Goal: Information Seeking & Learning: Learn about a topic

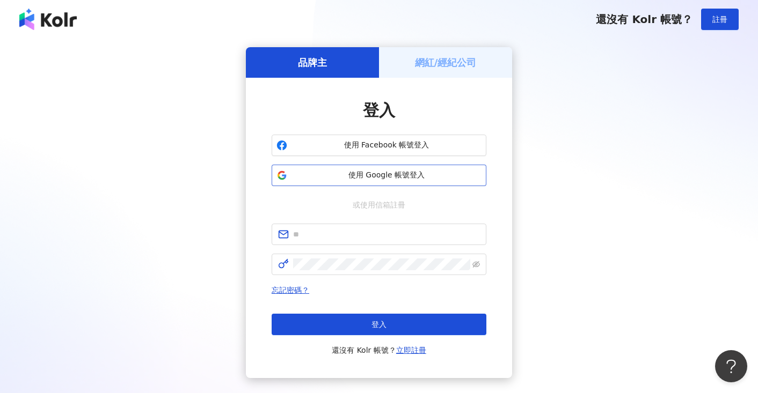
click at [377, 172] on span "使用 Google 帳號登入" at bounding box center [386, 175] width 190 height 11
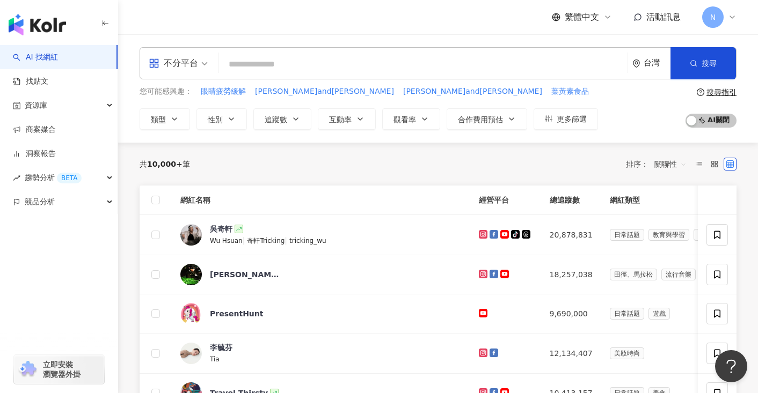
click at [241, 64] on input "search" at bounding box center [423, 64] width 400 height 20
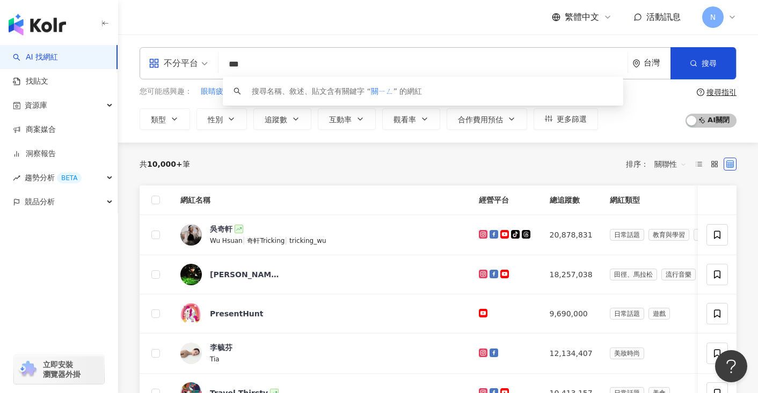
type input "**"
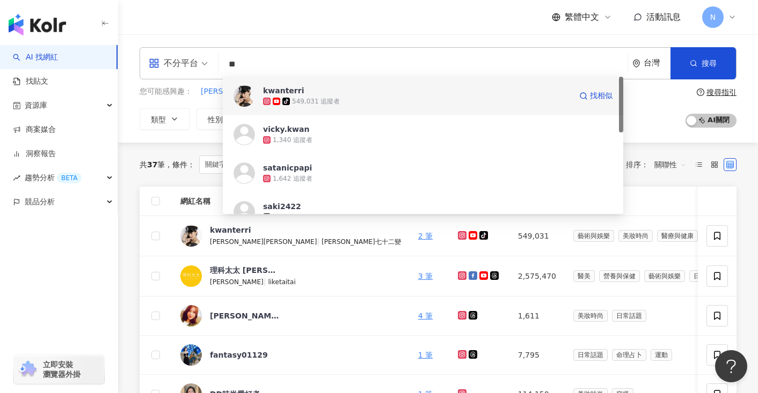
click at [259, 86] on div "kwanterri tiktok-icon 549,031 追蹤者 找相似" at bounding box center [423, 96] width 400 height 39
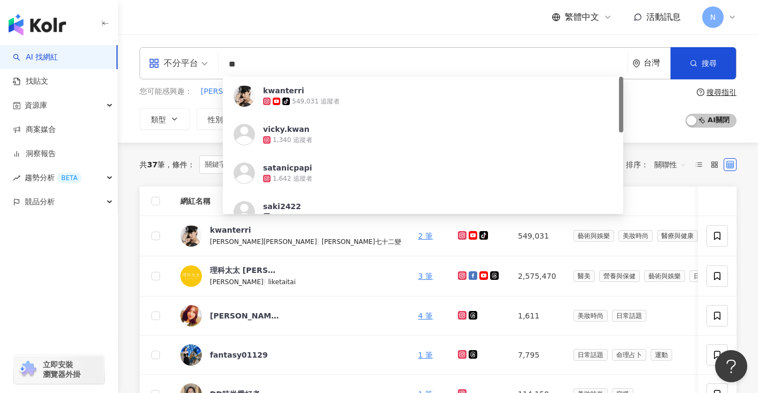
type input "*"
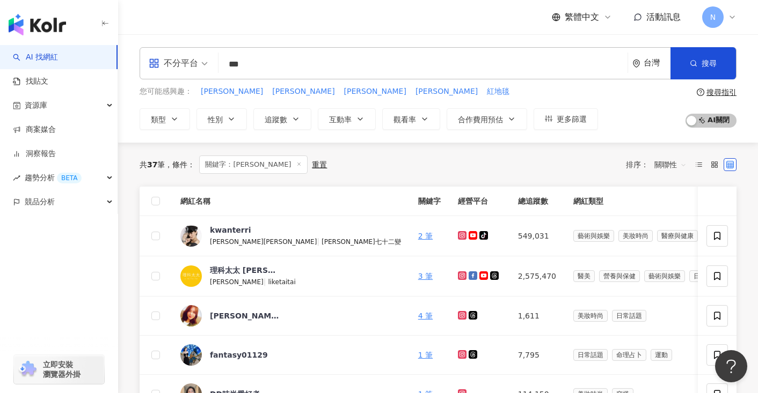
type input "***"
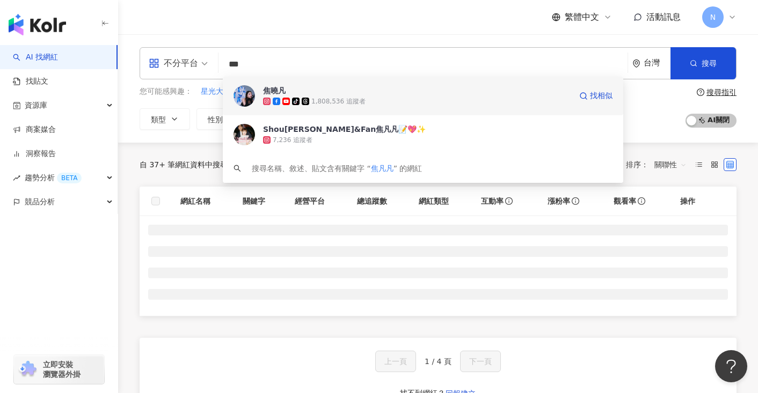
click at [281, 89] on div "焦曉凡" at bounding box center [274, 90] width 23 height 11
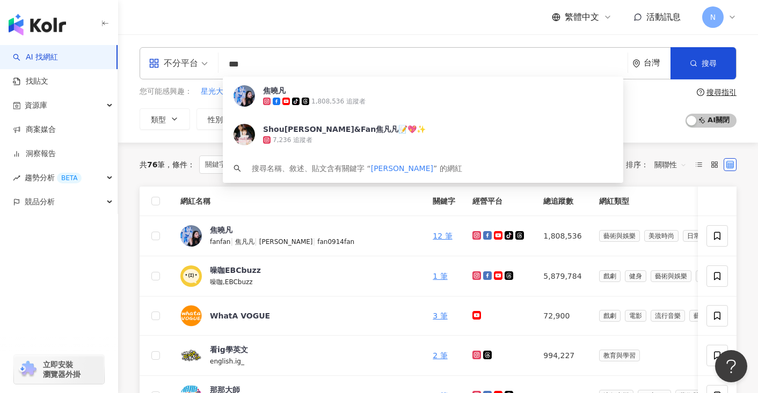
type input "***"
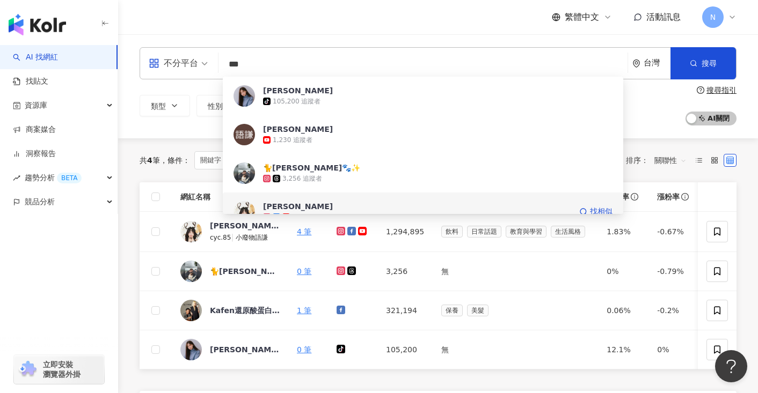
click at [285, 205] on div "陳語謙" at bounding box center [298, 206] width 70 height 11
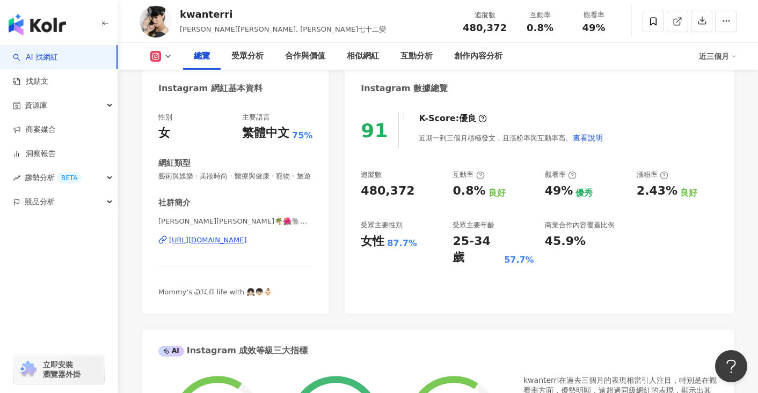
scroll to position [87, 0]
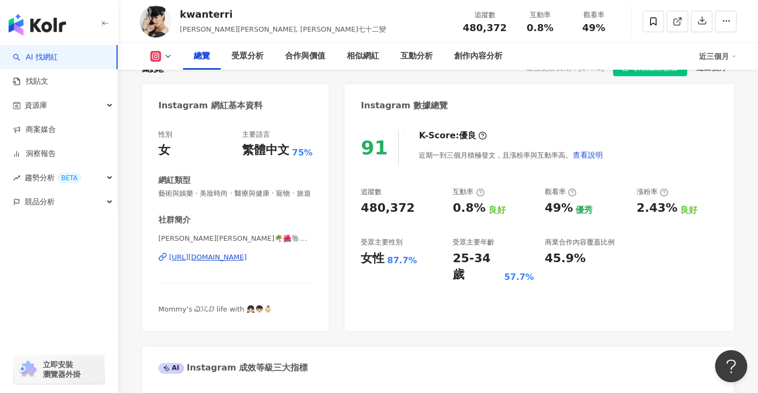
click at [247, 262] on div "https://www.instagram.com/kwanterri/" at bounding box center [208, 258] width 78 height 10
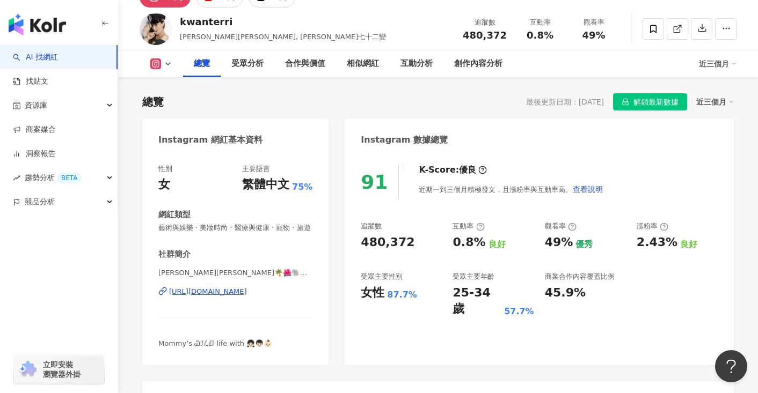
scroll to position [52, 0]
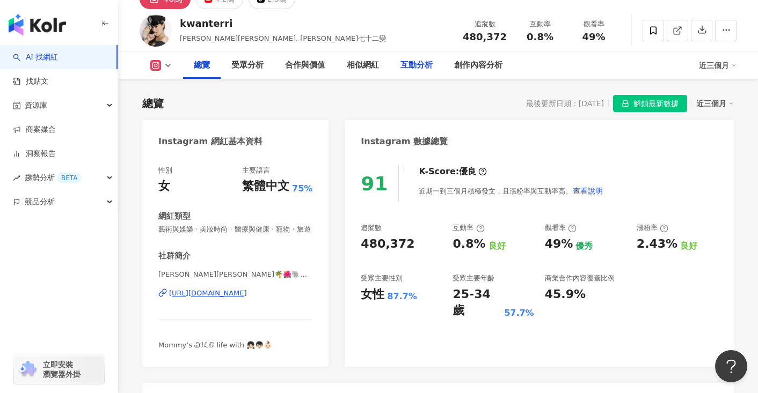
click at [417, 68] on div "互動分析" at bounding box center [416, 65] width 32 height 13
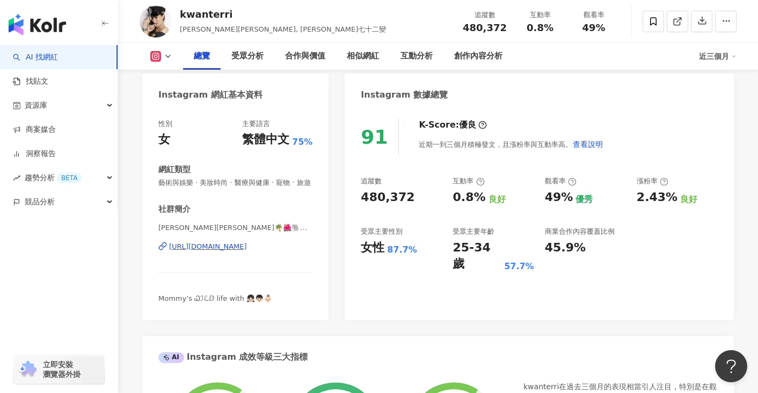
scroll to position [102, 0]
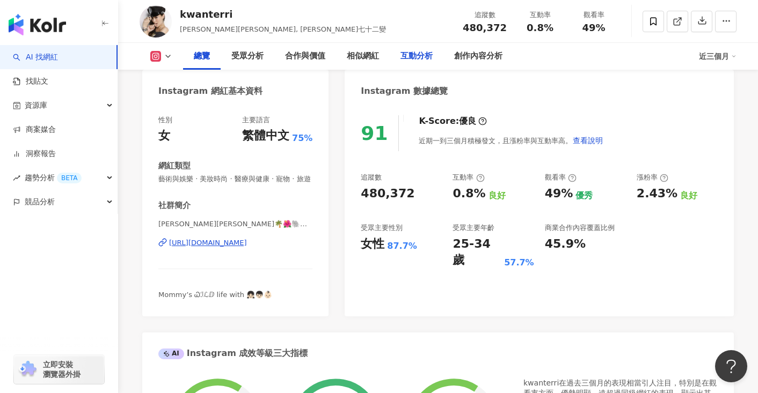
click at [405, 56] on div "互動分析" at bounding box center [416, 56] width 32 height 13
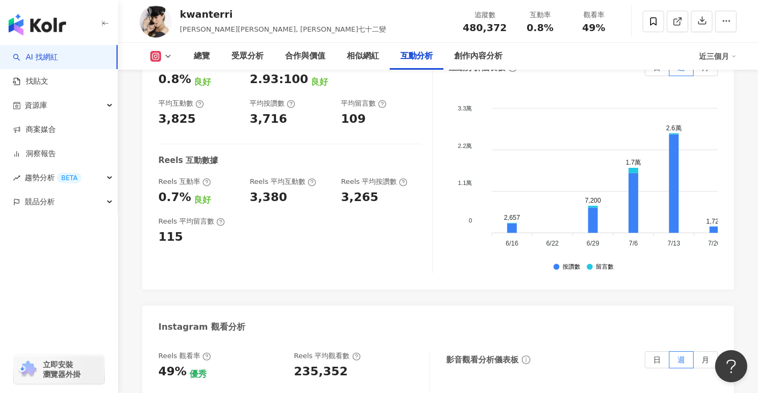
scroll to position [2370, 0]
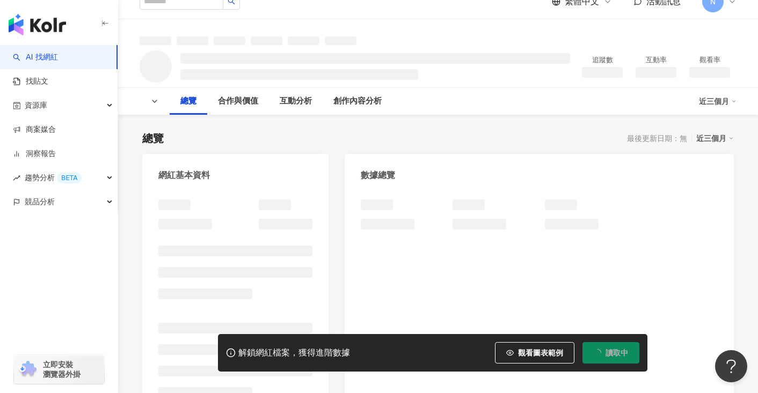
scroll to position [23, 0]
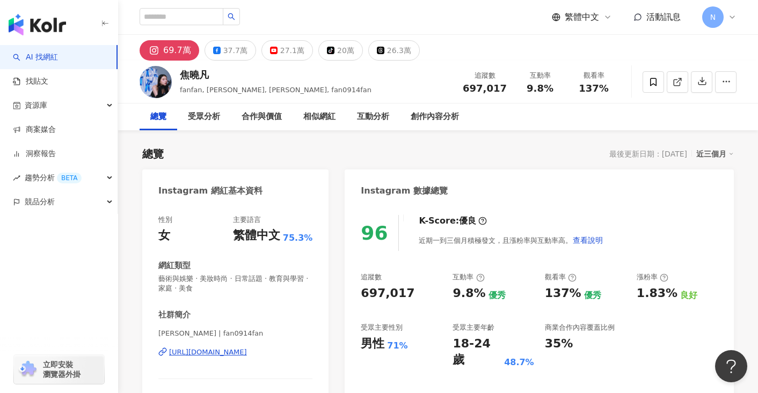
click at [239, 354] on div "https://www.instagram.com/fan0914fan/" at bounding box center [208, 353] width 78 height 10
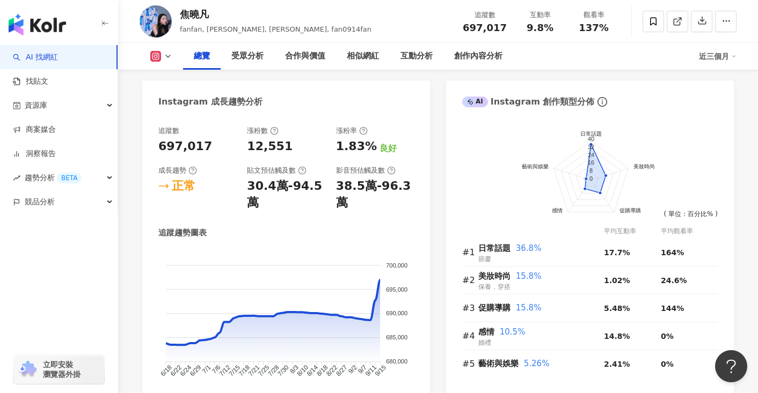
scroll to position [574, 0]
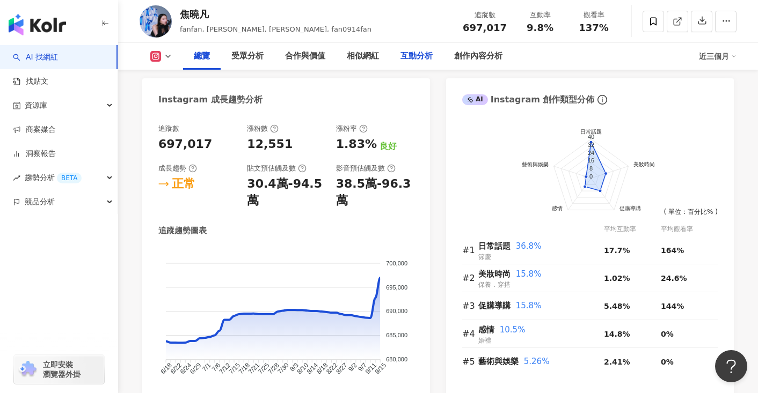
click at [419, 56] on div "互動分析" at bounding box center [416, 56] width 32 height 13
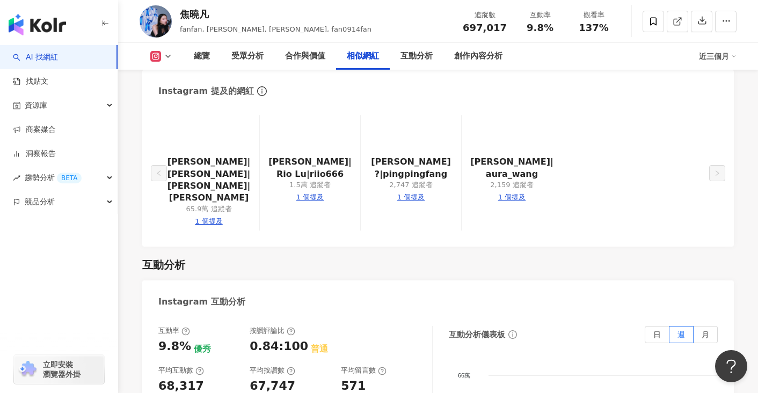
scroll to position [2000, 0]
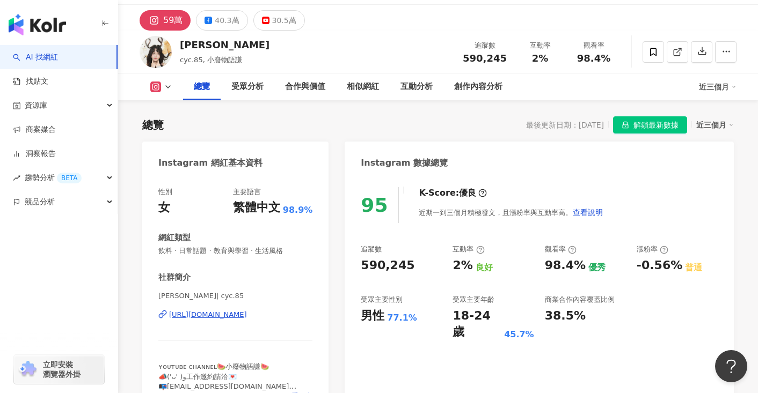
scroll to position [84, 0]
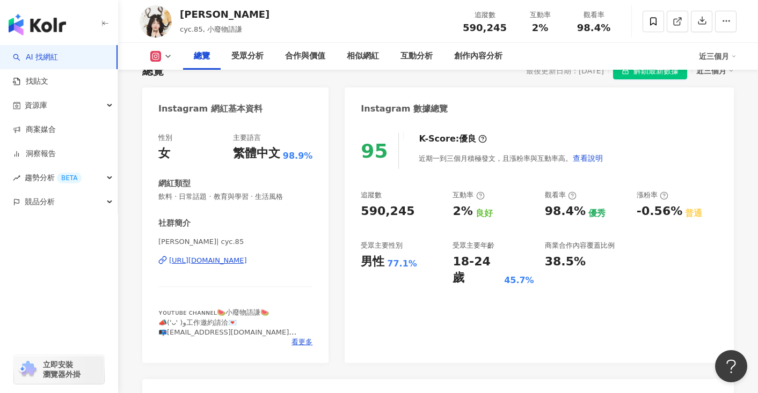
click at [235, 262] on div "https://www.instagram.com/cyc.85/" at bounding box center [208, 261] width 78 height 10
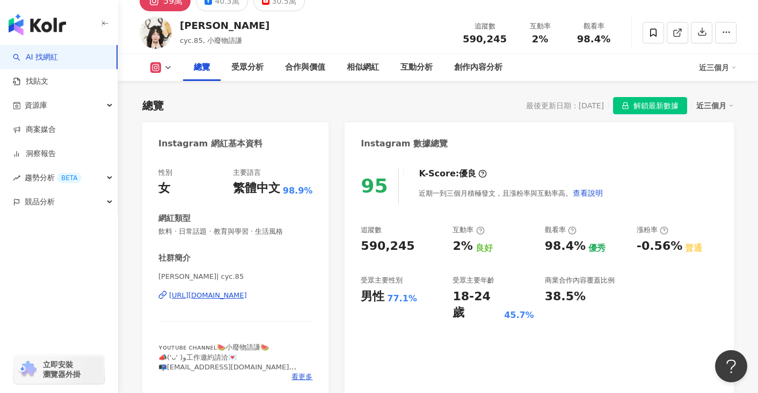
scroll to position [0, 0]
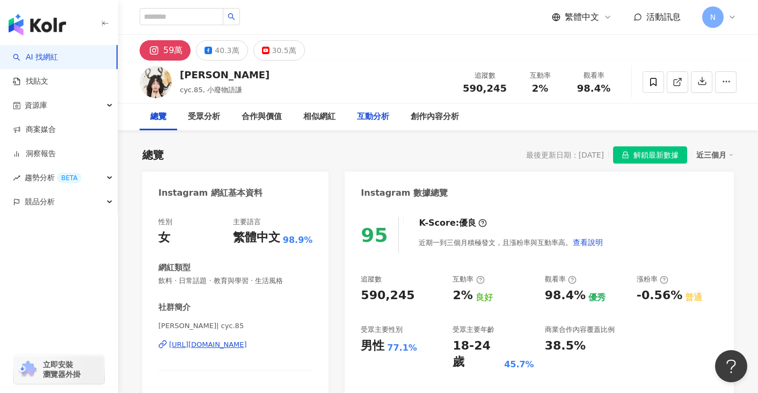
click at [374, 115] on div "互動分析" at bounding box center [373, 117] width 32 height 13
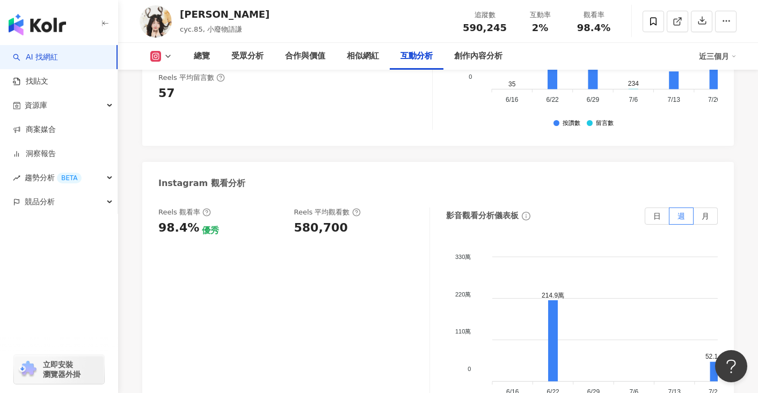
scroll to position [2423, 0]
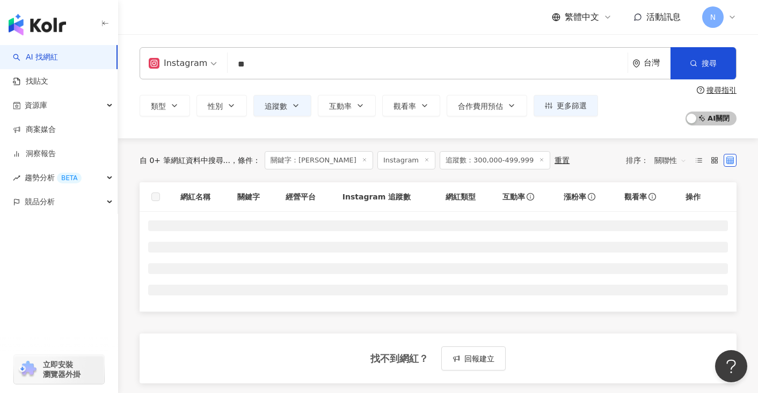
click at [367, 69] on input "**" at bounding box center [427, 64] width 391 height 20
type input "*"
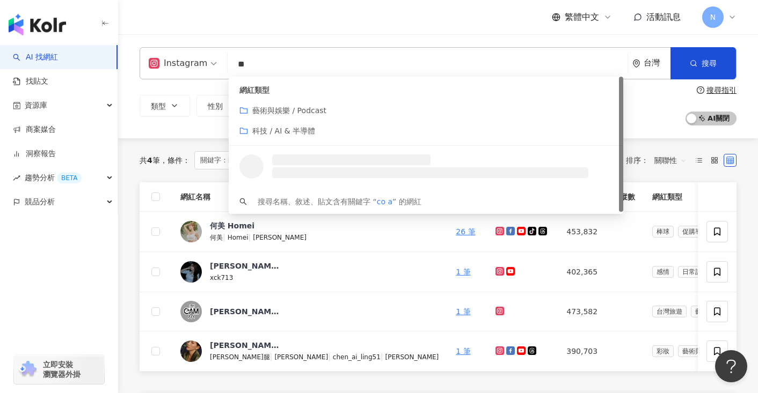
type input "*"
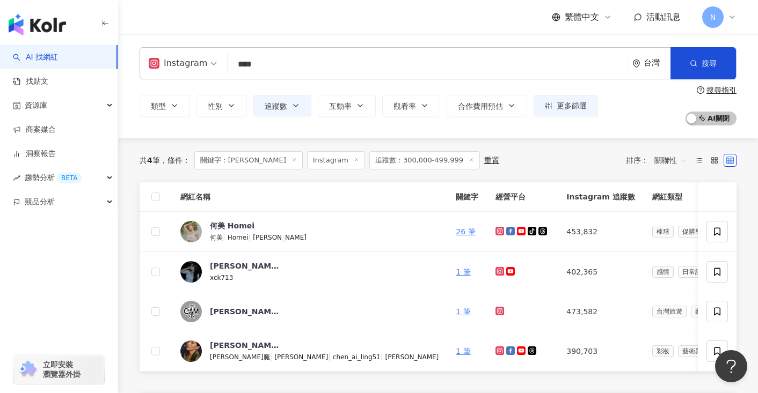
type input "****"
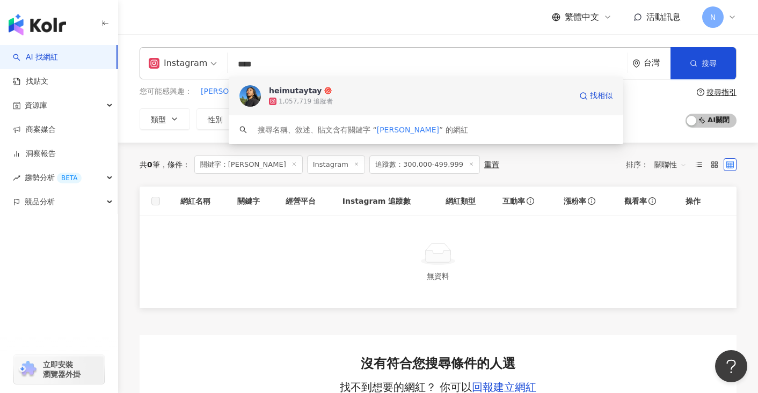
click at [310, 93] on div "heimutaytay" at bounding box center [295, 90] width 53 height 11
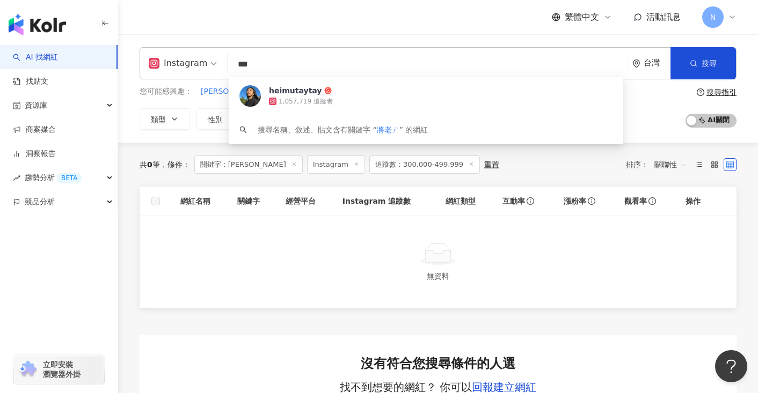
type input "***"
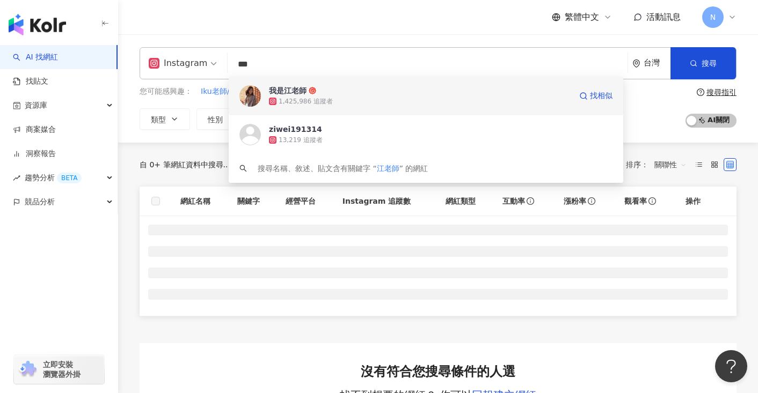
click at [290, 99] on div "1,425,986 追蹤者" at bounding box center [306, 101] width 54 height 9
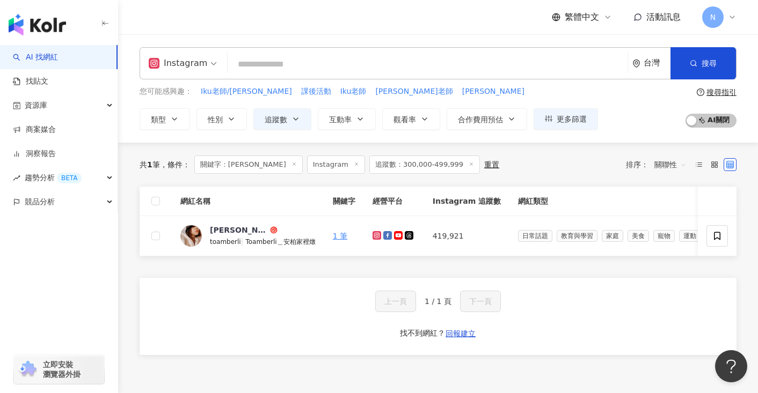
click at [334, 68] on input "search" at bounding box center [427, 64] width 391 height 20
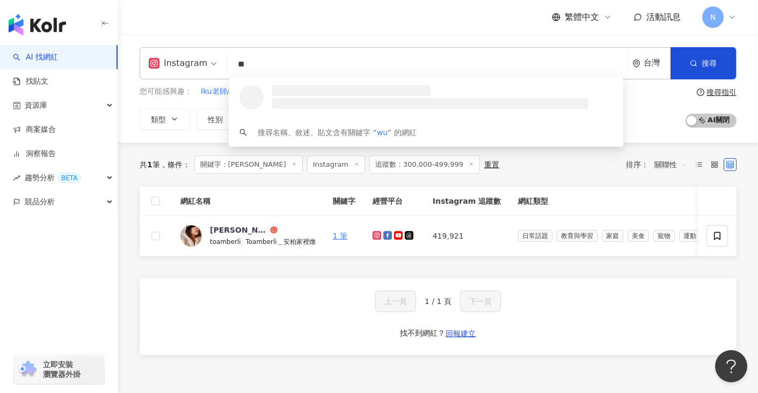
type input "*"
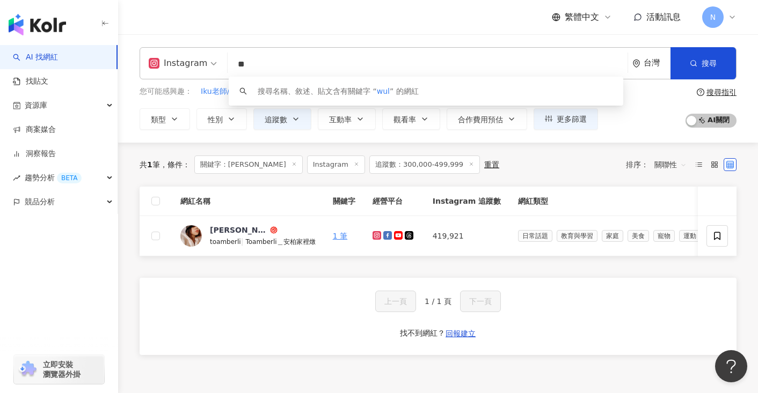
type input "*"
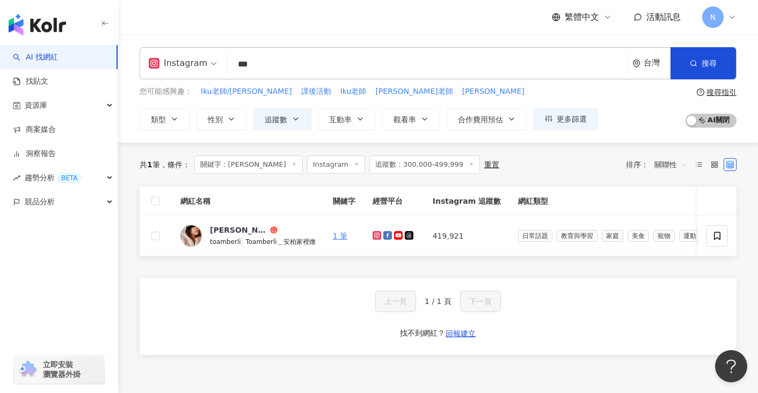
type input "***"
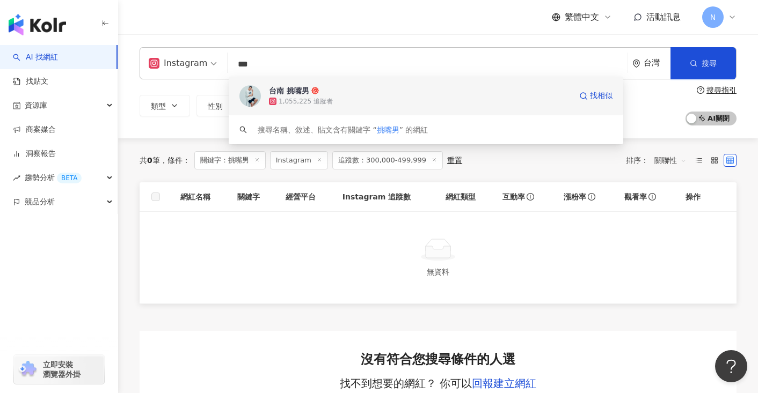
click at [257, 96] on img at bounding box center [249, 95] width 21 height 21
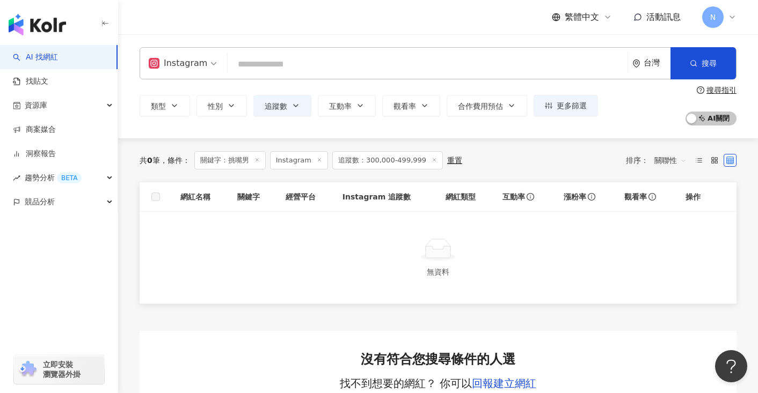
paste input "**********"
type input "**********"
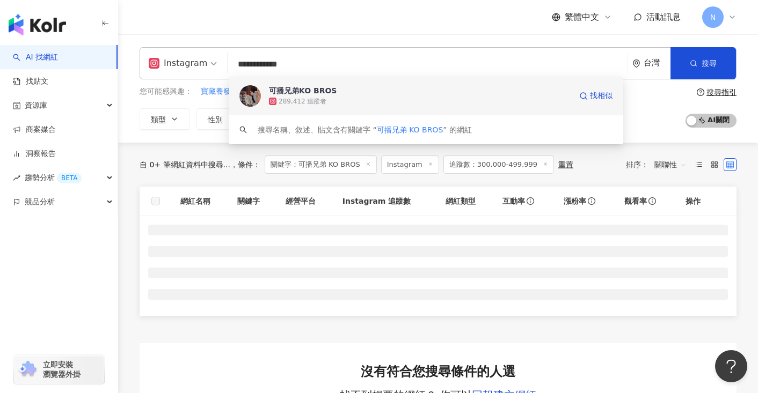
click at [270, 89] on div "可播兄弟KO BROS" at bounding box center [303, 90] width 68 height 11
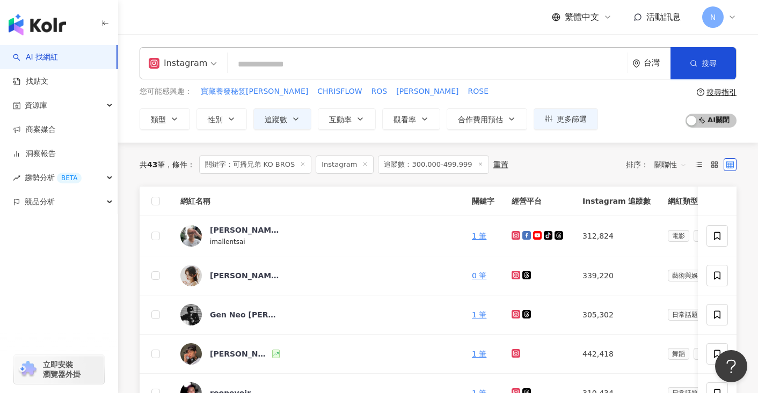
click at [336, 67] on input "search" at bounding box center [427, 64] width 391 height 20
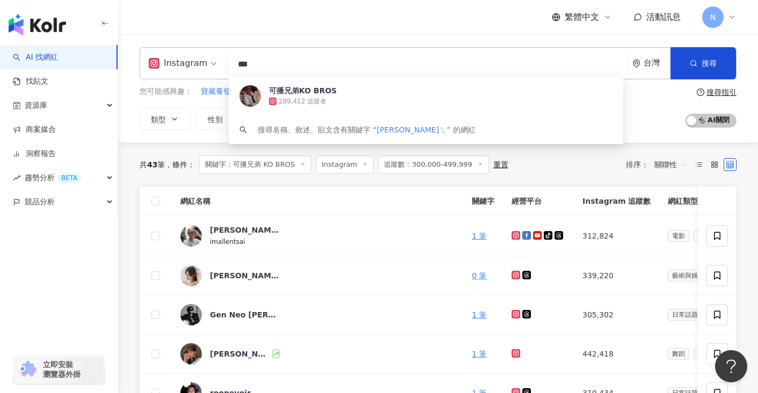
type input "**"
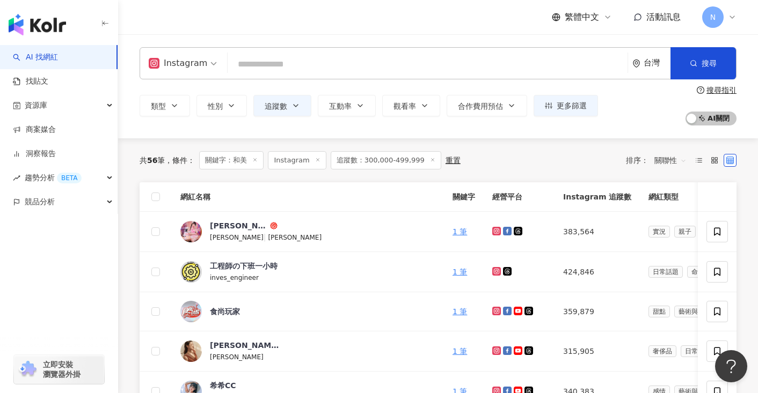
type input "*"
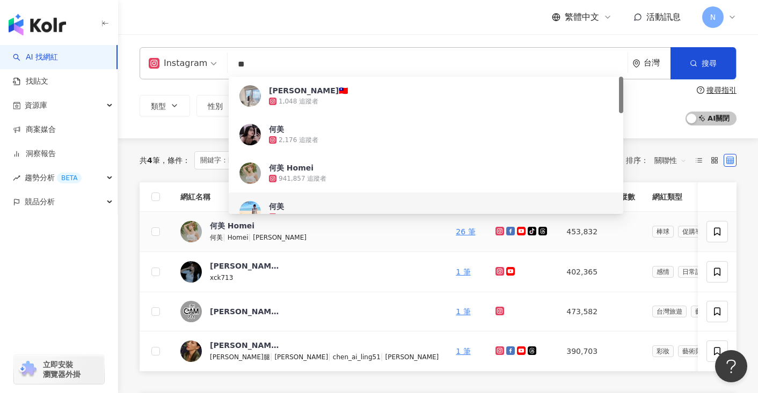
type input "**"
click at [217, 234] on span "何美" at bounding box center [216, 238] width 13 height 8
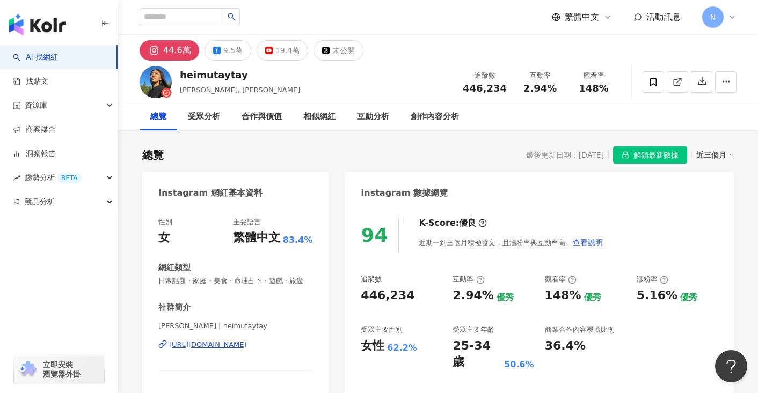
click at [247, 350] on div "https://www.instagram.com/heimutaytay/" at bounding box center [208, 345] width 78 height 10
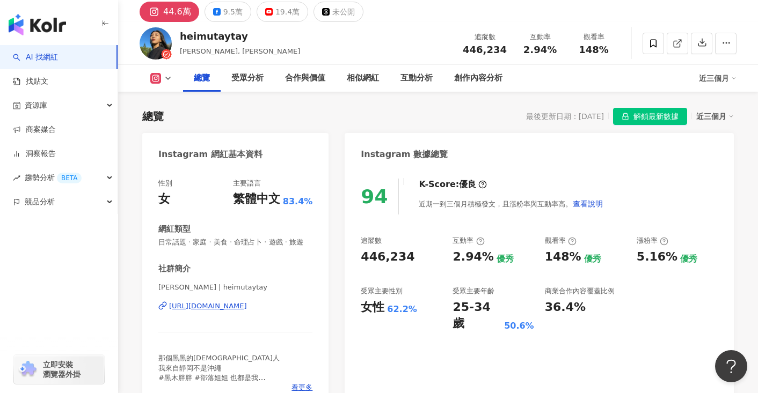
scroll to position [48, 0]
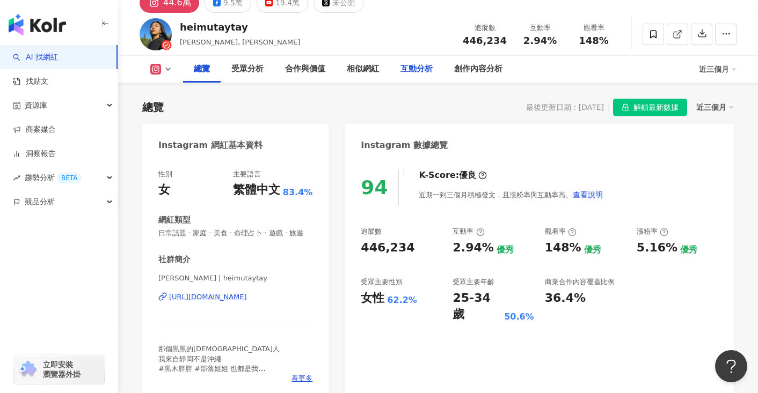
click at [409, 64] on div "互動分析" at bounding box center [416, 69] width 32 height 13
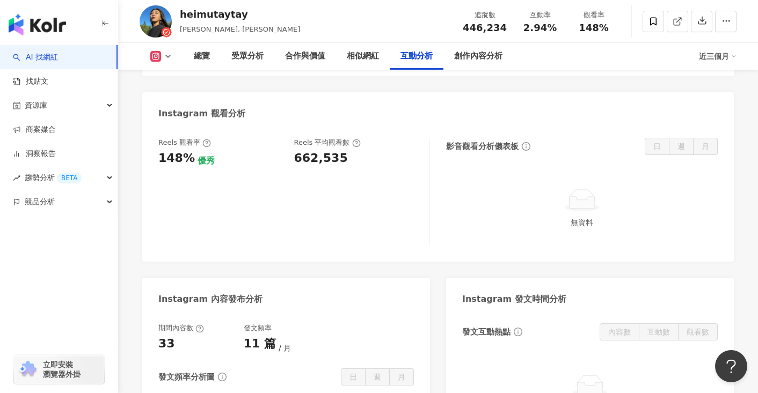
scroll to position [2314, 0]
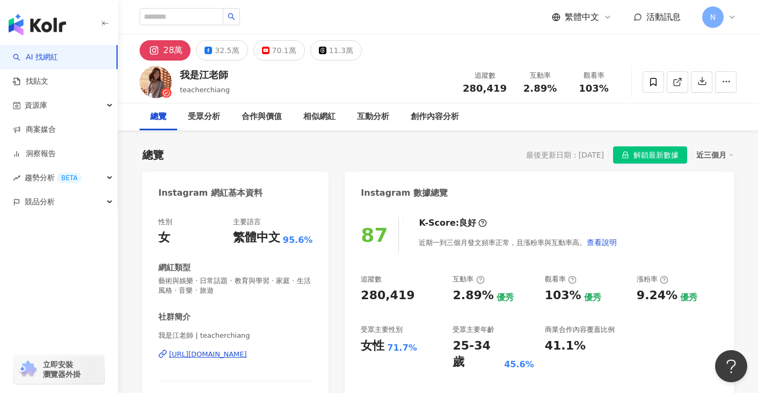
click at [247, 350] on div "[URL][DOMAIN_NAME]" at bounding box center [208, 355] width 78 height 10
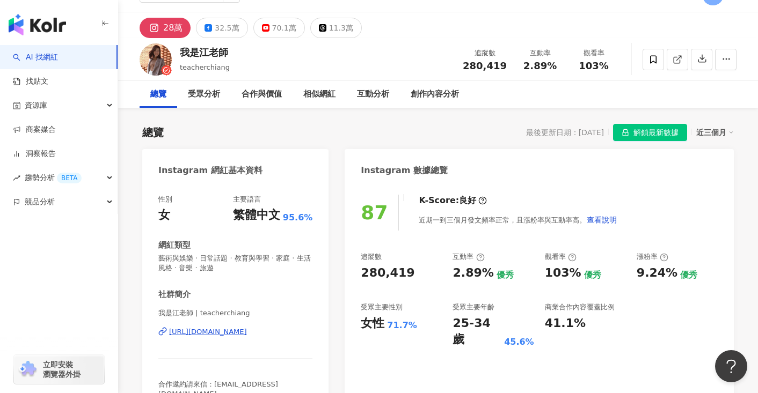
scroll to position [19, 0]
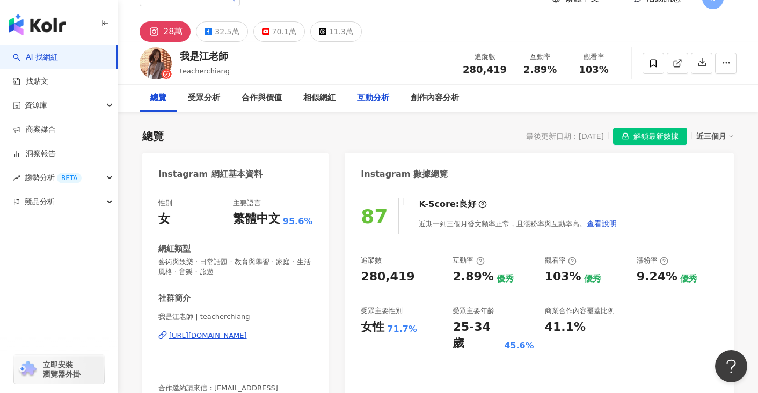
click at [372, 92] on div "互動分析" at bounding box center [373, 98] width 32 height 13
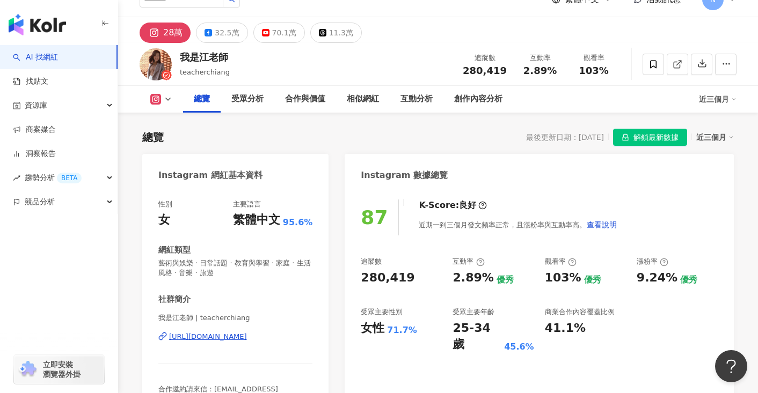
scroll to position [53, 0]
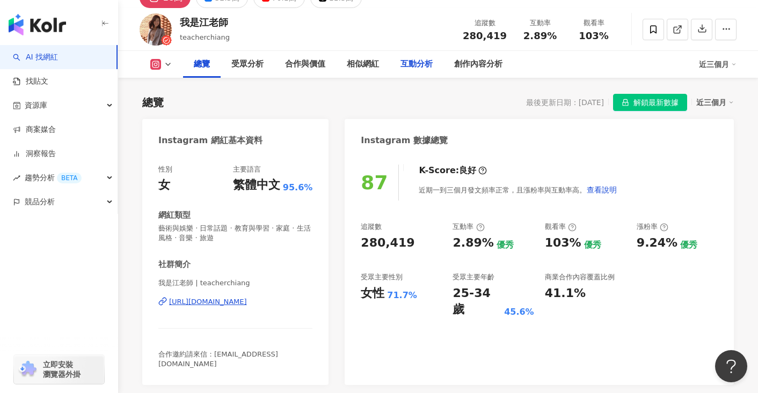
click at [412, 64] on div "互動分析" at bounding box center [416, 64] width 32 height 13
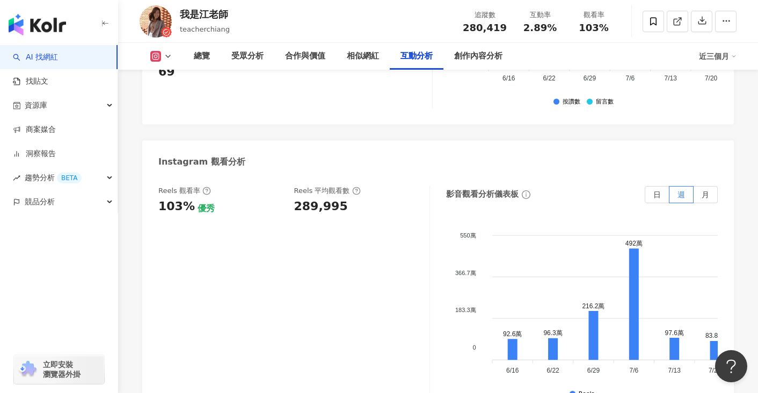
scroll to position [2455, 0]
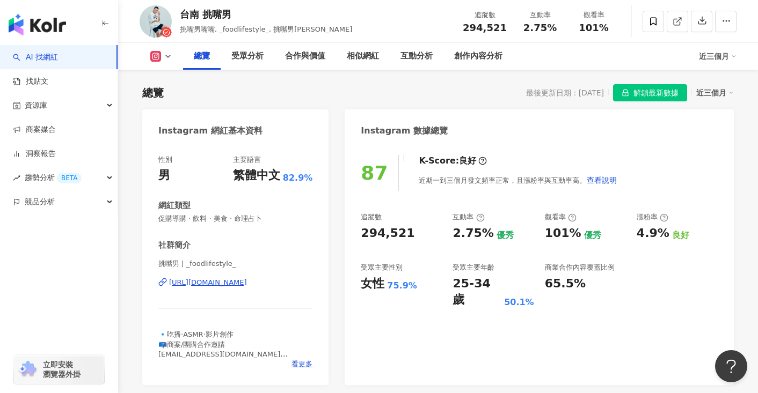
scroll to position [64, 0]
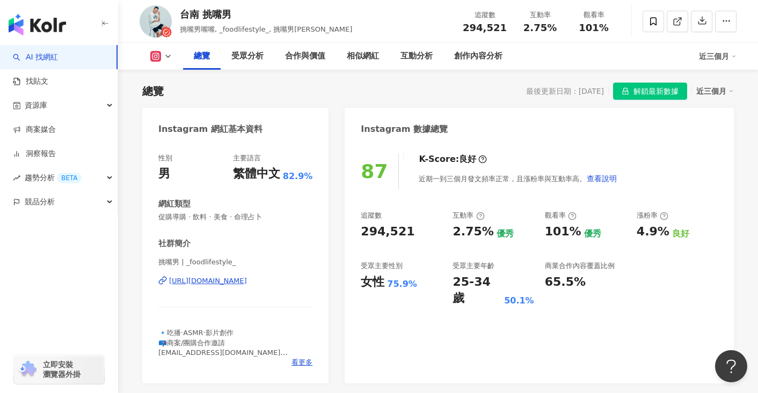
click at [247, 285] on div "https://www.instagram.com/_foodlifestyle_/" at bounding box center [208, 281] width 78 height 10
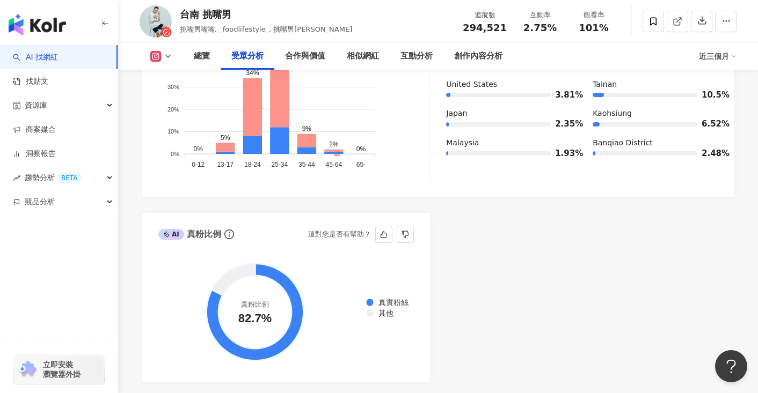
scroll to position [1151, 0]
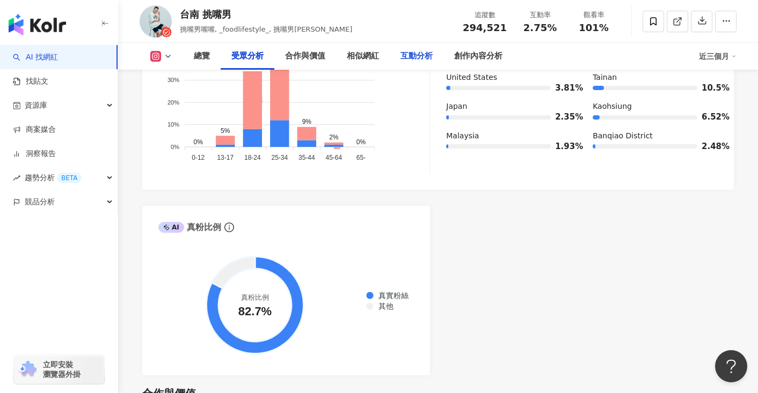
click at [406, 57] on div "互動分析" at bounding box center [416, 56] width 32 height 13
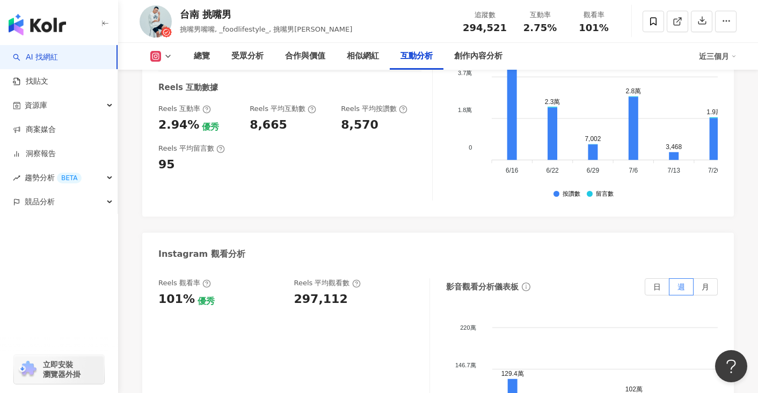
scroll to position [2386, 0]
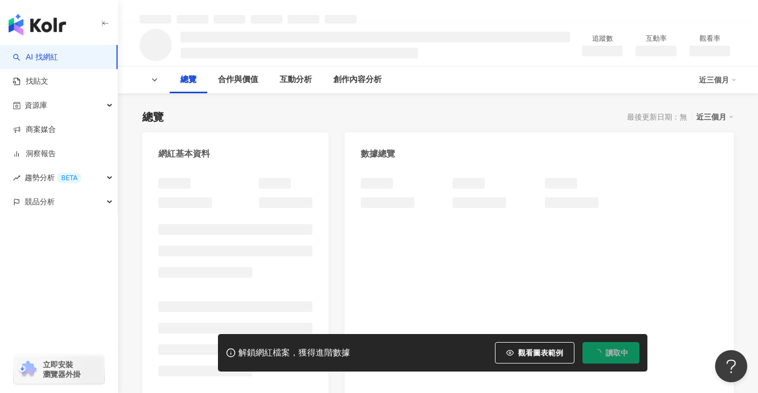
scroll to position [41, 0]
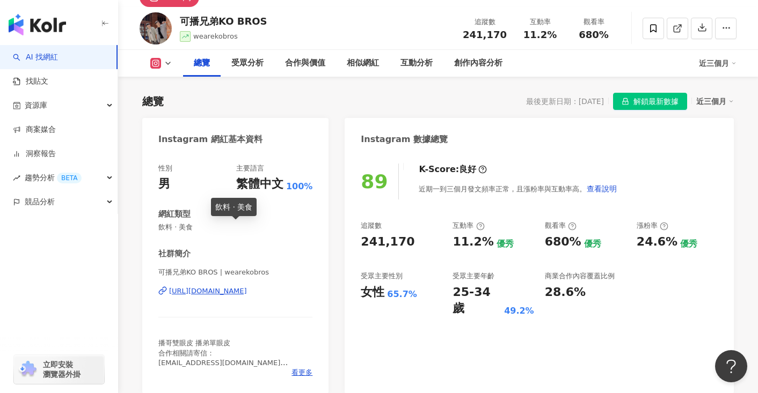
scroll to position [78, 0]
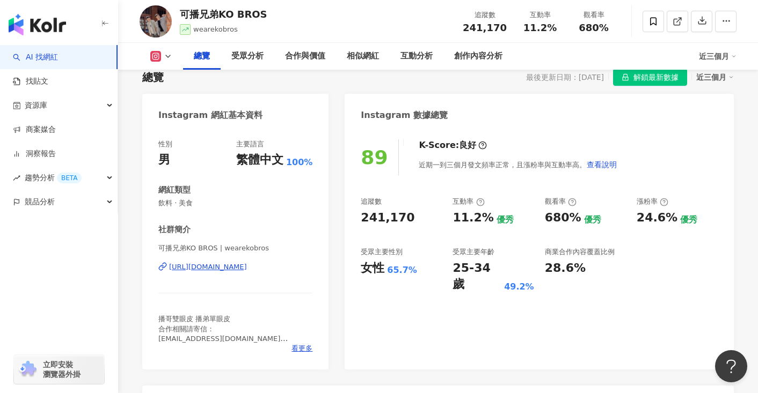
click at [247, 269] on div "https://www.instagram.com/wearekobros/" at bounding box center [208, 267] width 78 height 10
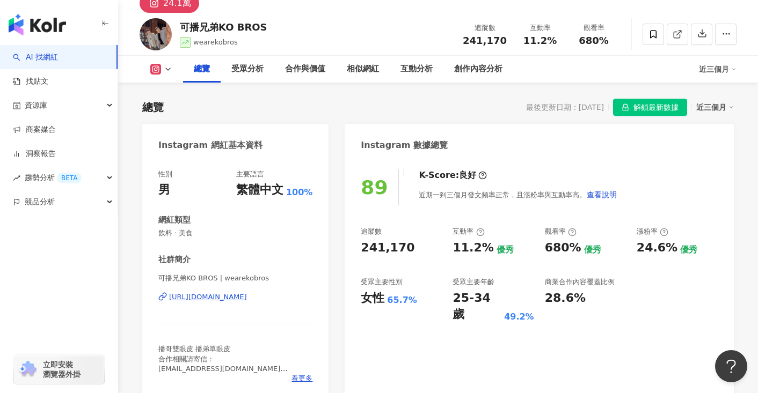
scroll to position [61, 0]
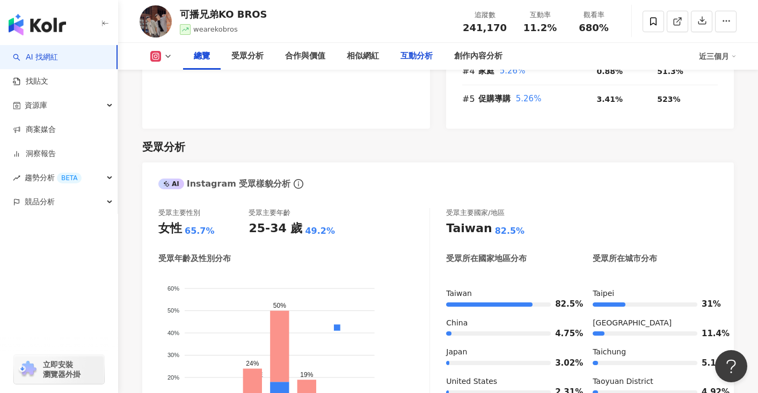
click at [425, 59] on div "互動分析" at bounding box center [416, 56] width 32 height 13
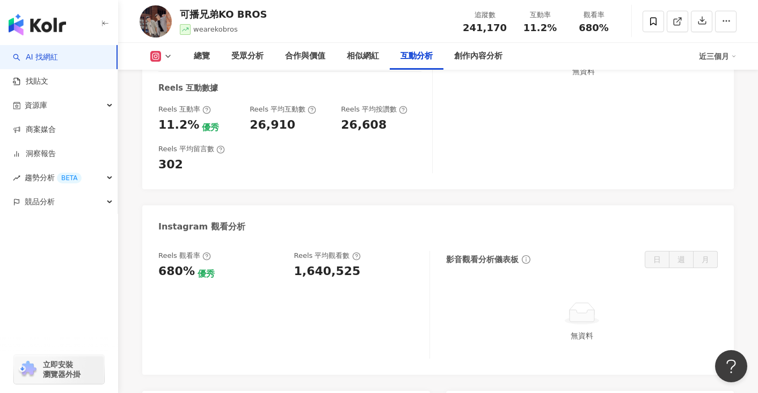
scroll to position [2247, 0]
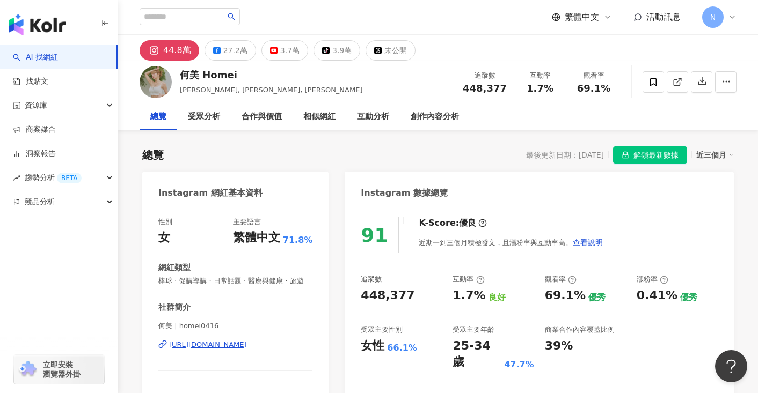
click at [247, 350] on div "[URL][DOMAIN_NAME]" at bounding box center [208, 345] width 78 height 10
click at [373, 110] on div "互動分析" at bounding box center [373, 117] width 54 height 27
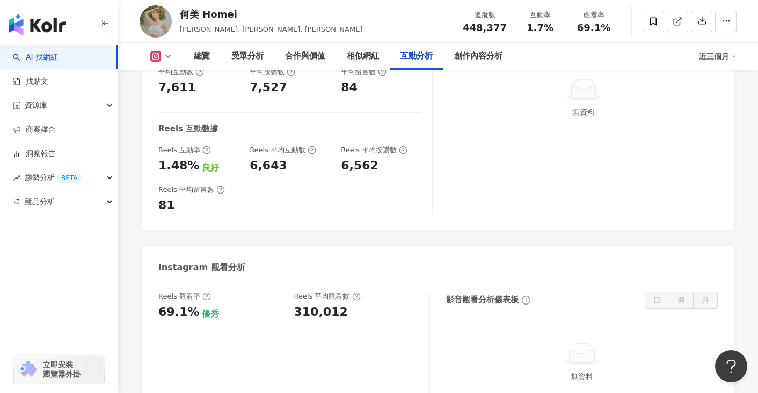
scroll to position [2298, 0]
